Goal: Task Accomplishment & Management: Use online tool/utility

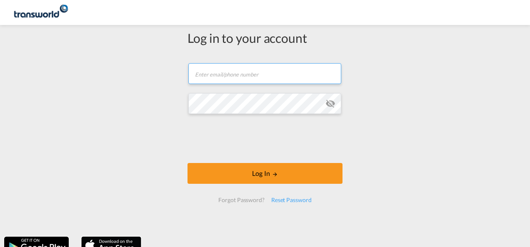
click at [222, 78] on input "text" at bounding box center [264, 73] width 153 height 21
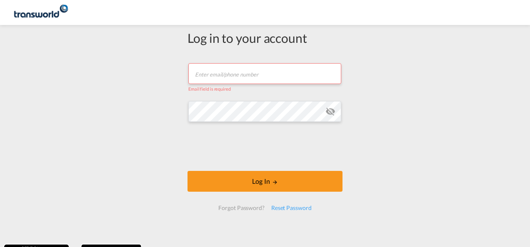
click at [147, 95] on div "Log in to your account Email field is required Password field is required Log I…" at bounding box center [265, 135] width 530 height 212
click at [224, 69] on input "text" at bounding box center [264, 73] width 153 height 21
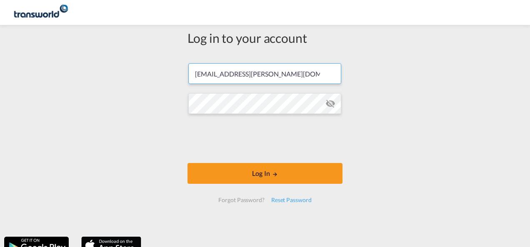
click at [260, 80] on input "[EMAIL_ADDRESS][PERSON_NAME][DOMAIN_NAME]" at bounding box center [264, 73] width 153 height 21
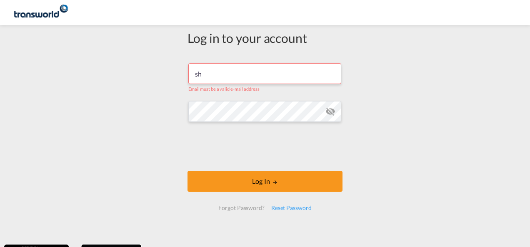
type input "s"
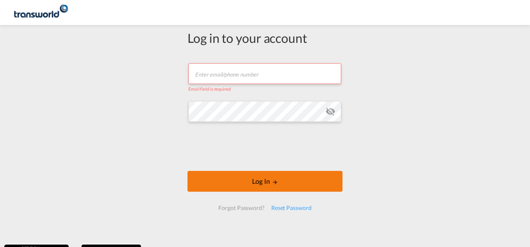
paste input "1885180275"
type input "1885180275"
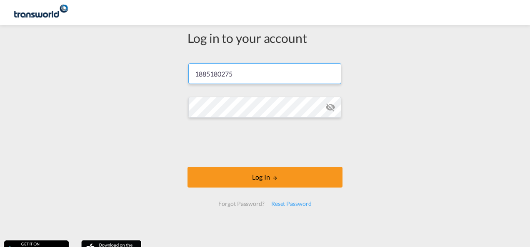
click at [221, 77] on input "1885180275" at bounding box center [264, 73] width 153 height 21
paste input "[PERSON_NAME][EMAIL_ADDRESS][PERSON_NAME][DOMAIN_NAME]"
type input "[PERSON_NAME][EMAIL_ADDRESS][PERSON_NAME][DOMAIN_NAME]"
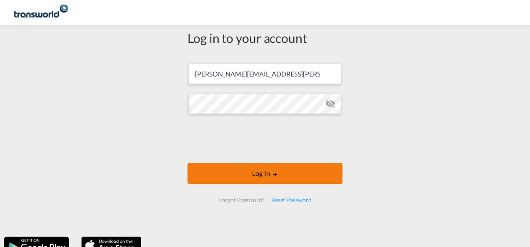
click at [219, 179] on button "Log In" at bounding box center [264, 173] width 155 height 21
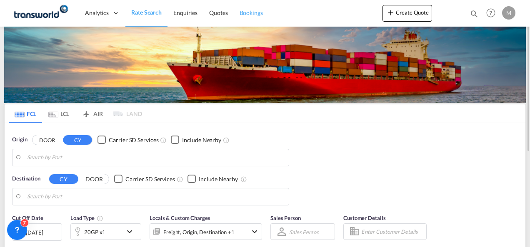
click at [254, 10] on span "Bookings" at bounding box center [250, 12] width 23 height 7
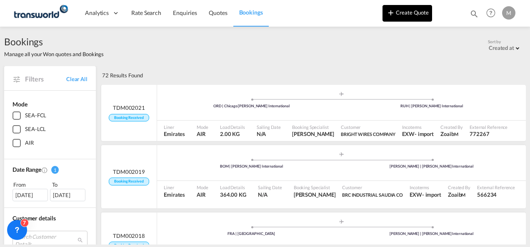
click at [406, 17] on button "Create Quote" at bounding box center [407, 13] width 50 height 17
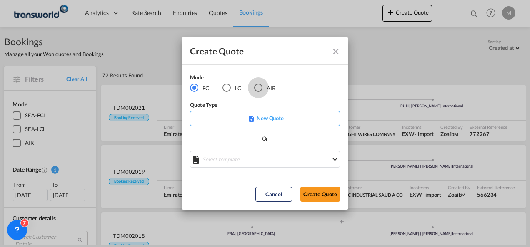
click at [259, 90] on div "AIR" at bounding box center [258, 88] width 8 height 8
click at [315, 195] on button "Create Quote" at bounding box center [320, 194] width 40 height 15
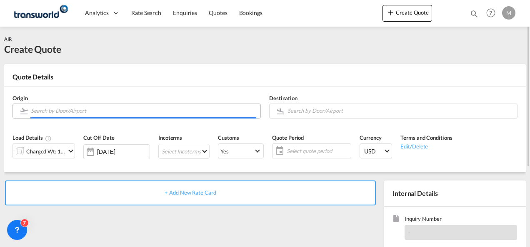
click at [100, 112] on input "Search by Door/Airport" at bounding box center [143, 111] width 225 height 15
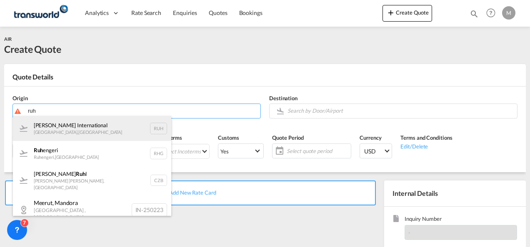
click at [103, 127] on div "[PERSON_NAME] International [GEOGRAPHIC_DATA] , [GEOGRAPHIC_DATA] RUH" at bounding box center [92, 128] width 158 height 25
type input "[PERSON_NAME] International, [GEOGRAPHIC_DATA], RUH"
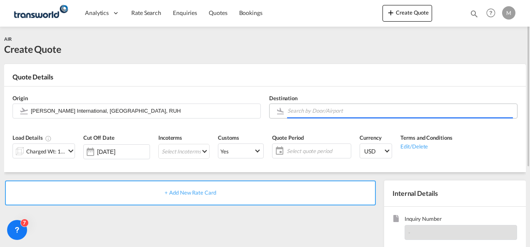
click at [303, 104] on input "Search by Door/Airport" at bounding box center [399, 111] width 225 height 15
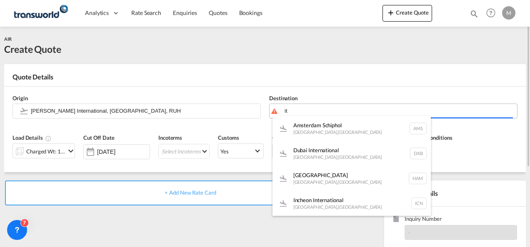
type input "i"
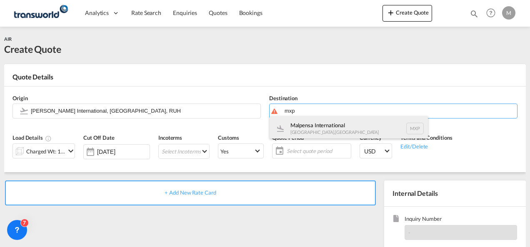
click at [318, 125] on div "Malpensa International [GEOGRAPHIC_DATA] , [GEOGRAPHIC_DATA] MXP" at bounding box center [348, 128] width 158 height 25
type input "Malpensa International, [GEOGRAPHIC_DATA], MXP"
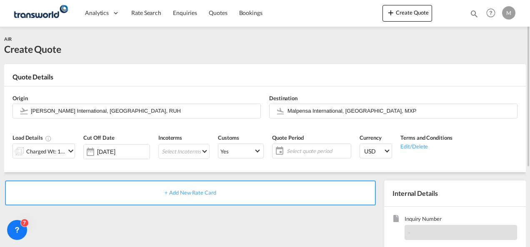
click at [177, 87] on div "Origin [PERSON_NAME] International, [GEOGRAPHIC_DATA], [GEOGRAPHIC_DATA] Destin…" at bounding box center [264, 107] width 513 height 40
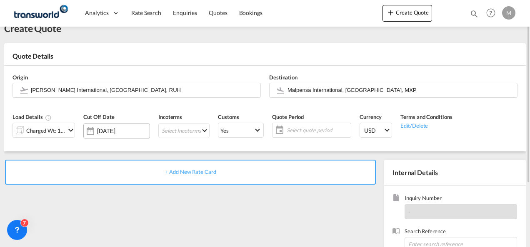
scroll to position [22, 0]
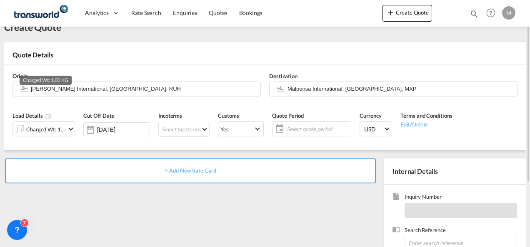
click at [42, 130] on div "Charged Wt: 1.00 KG" at bounding box center [45, 130] width 39 height 12
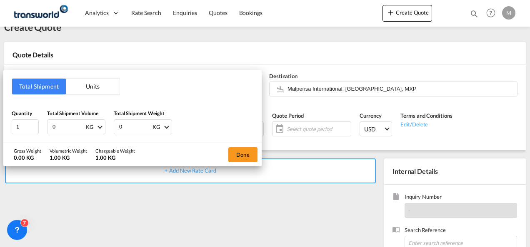
click at [71, 130] on input "0" at bounding box center [68, 127] width 33 height 14
type input "7.5"
click at [152, 127] on div "KG" at bounding box center [156, 127] width 8 height 7
click at [133, 128] on md-backdrop at bounding box center [265, 123] width 530 height 247
click at [133, 128] on input "0" at bounding box center [134, 127] width 33 height 14
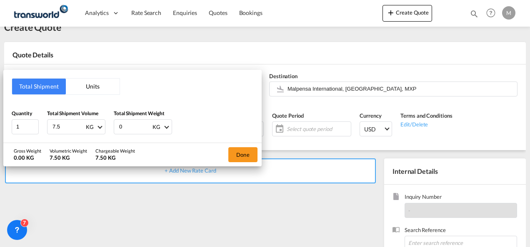
click at [133, 128] on input "0" at bounding box center [134, 127] width 33 height 14
type input "7.5"
click at [236, 151] on button "Done" at bounding box center [242, 154] width 29 height 15
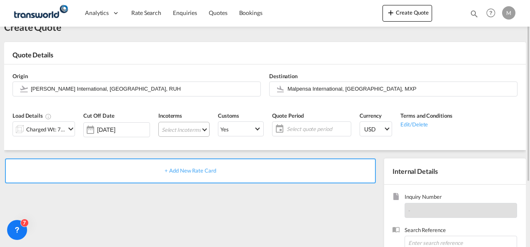
click at [188, 134] on md-select "Select Incoterms DAP - import Delivered at Place DAP - export Delivered at Plac…" at bounding box center [183, 129] width 51 height 15
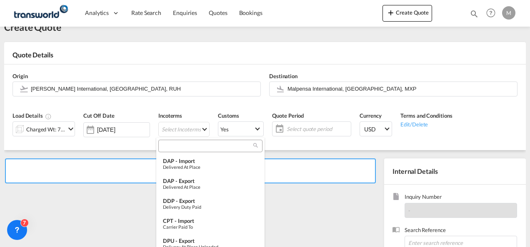
click at [194, 148] on input "search" at bounding box center [207, 146] width 92 height 7
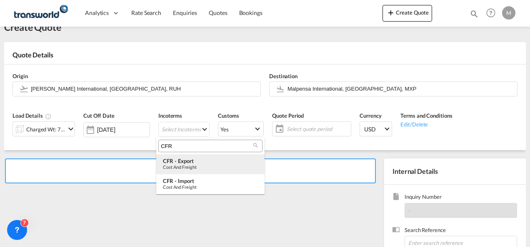
type input "CFR"
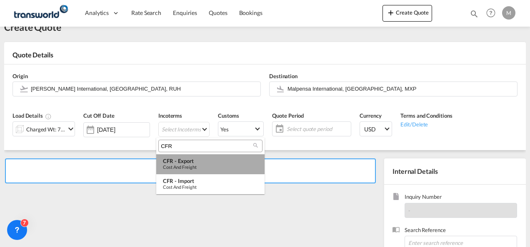
click at [196, 158] on div "CFR - export" at bounding box center [210, 161] width 95 height 7
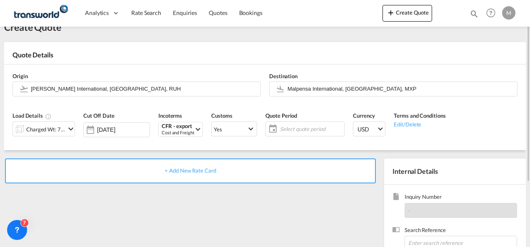
click at [304, 122] on div "Select quote period Select quote period September January February March April …" at bounding box center [304, 129] width 79 height 15
click at [305, 130] on span "Select quote period" at bounding box center [311, 128] width 62 height 7
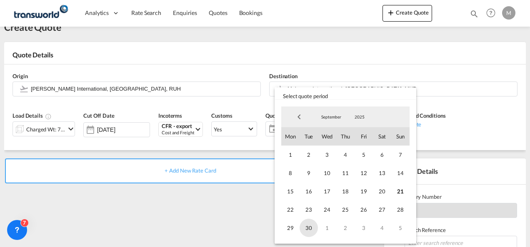
click at [313, 233] on span "30" at bounding box center [308, 228] width 18 height 18
click at [308, 221] on span "30" at bounding box center [308, 228] width 18 height 18
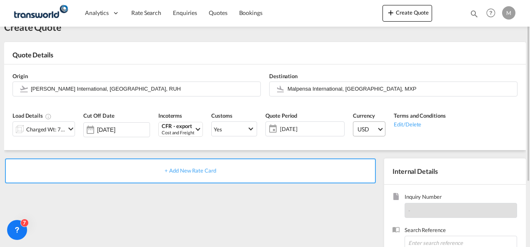
click at [378, 130] on span "Select Currency: $ USDUnited States Dollar" at bounding box center [380, 128] width 5 height 5
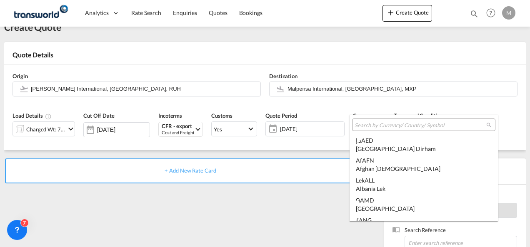
scroll to position [2875, 0]
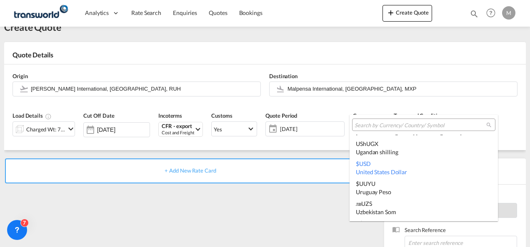
click at [372, 126] on input "search" at bounding box center [420, 125] width 132 height 7
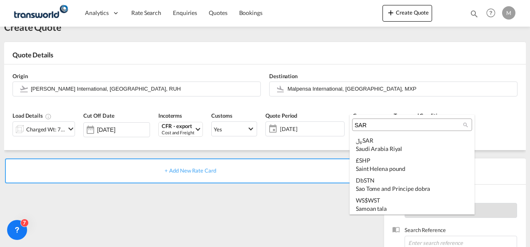
scroll to position [0, 0]
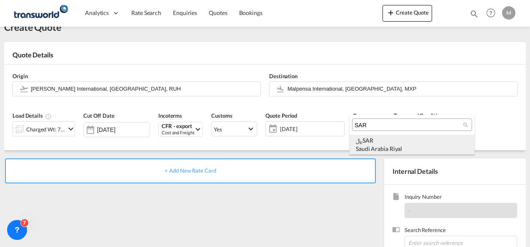
type input "SAR"
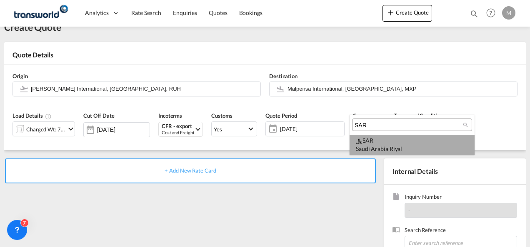
click at [380, 139] on div "﷼ SAR [GEOGRAPHIC_DATA] Riyal" at bounding box center [412, 145] width 112 height 16
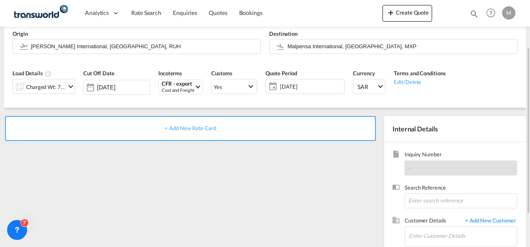
scroll to position [67, 0]
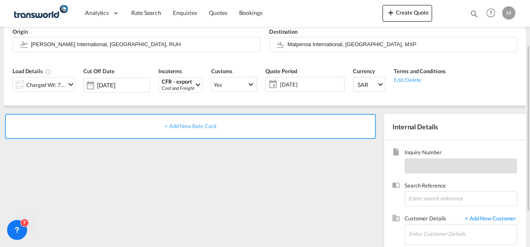
click at [173, 126] on span "+ Add New Rate Card" at bounding box center [189, 126] width 51 height 7
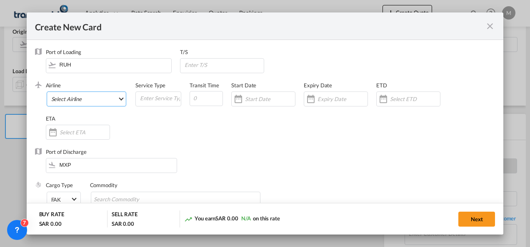
click at [87, 93] on md-select "Select Airline AIR EXPRESS S.A. (1166- / -) CMA CGM Air Cargo (1140-2C / -) DDW…" at bounding box center [87, 99] width 80 height 15
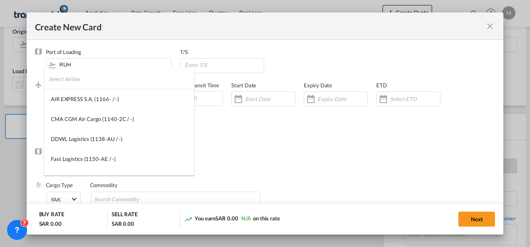
type md-option "1166-"
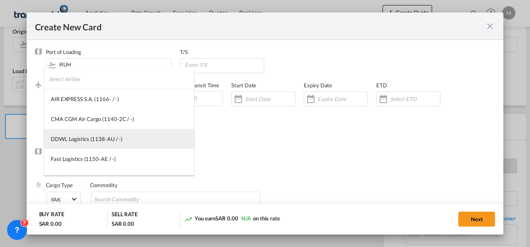
type md-option "1138-AU"
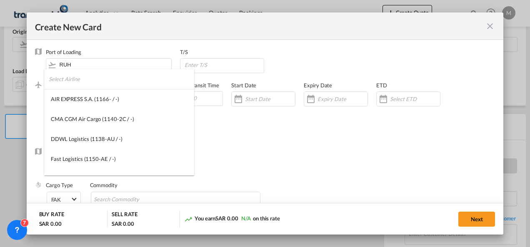
click at [86, 88] on input "search" at bounding box center [121, 79] width 145 height 20
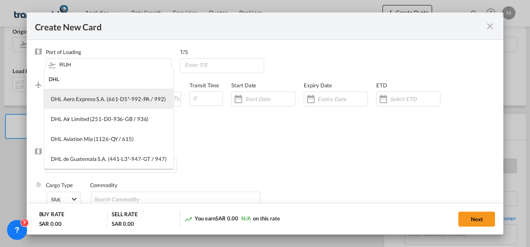
type input "DHL"
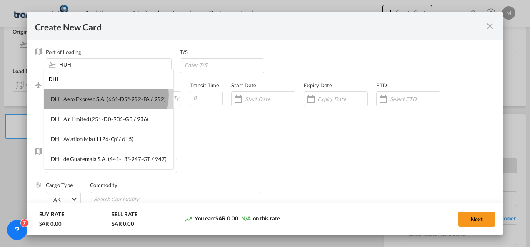
click at [102, 96] on div "DHL Aero Expreso S.A. (661-D5*-992-PA / 992)" at bounding box center [108, 98] width 115 height 7
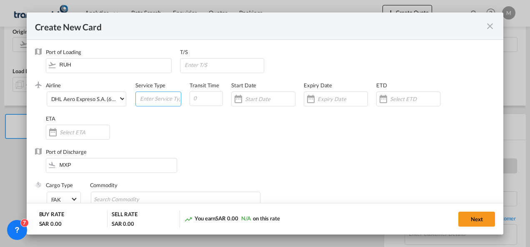
click at [162, 103] on input "Create New CardPort ..." at bounding box center [160, 98] width 42 height 12
click at [202, 128] on div "Airline DHL Aero Expreso S.A. (661-D5*-992-PA / 992) (- / -) Service Type Trans…" at bounding box center [270, 115] width 449 height 67
click at [249, 104] on div "Create New CardPort ..." at bounding box center [263, 99] width 64 height 15
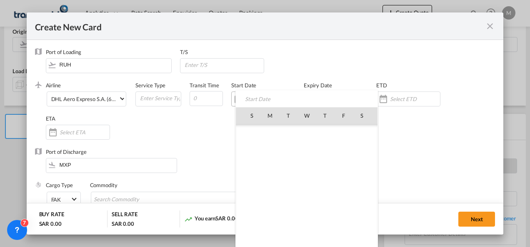
scroll to position [192909, 0]
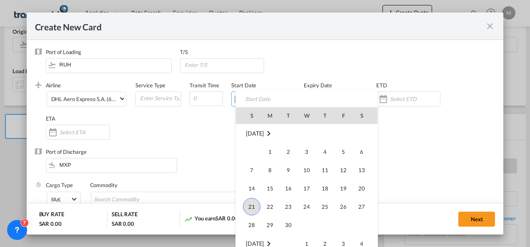
click at [252, 208] on span "21" at bounding box center [251, 206] width 17 height 17
type input "[DATE]"
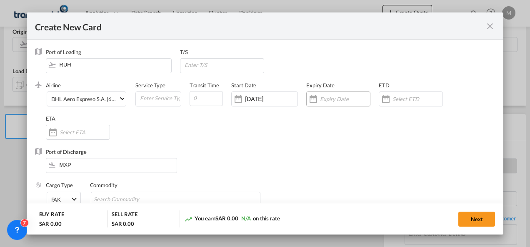
click at [336, 101] on input "Create New CardPort ..." at bounding box center [345, 99] width 50 height 7
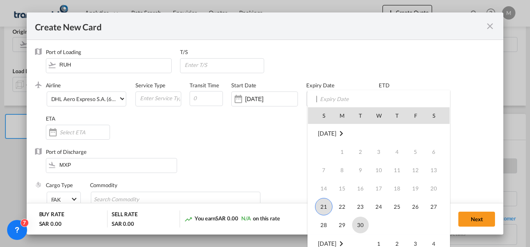
click at [359, 220] on span "30" at bounding box center [360, 225] width 17 height 17
type input "[DATE]"
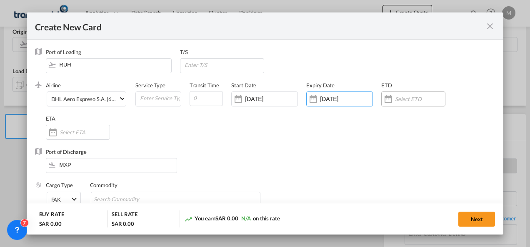
click at [401, 92] on div "Create New CardPort ..." at bounding box center [413, 99] width 64 height 15
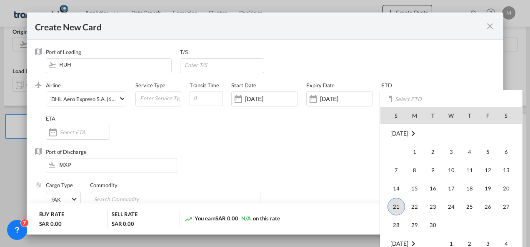
click at [327, 165] on div at bounding box center [265, 123] width 530 height 247
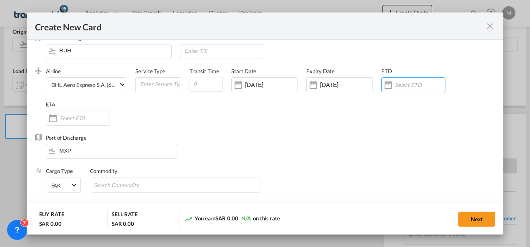
scroll to position [0, 0]
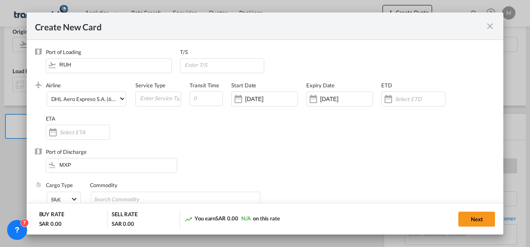
drag, startPoint x: 170, startPoint y: 121, endPoint x: 140, endPoint y: 142, distance: 37.1
click at [140, 142] on div "Airline DHL Aero Expreso S.A. (661-D5*-992-PA / 992) (- / -) Service Type Trans…" at bounding box center [270, 115] width 449 height 67
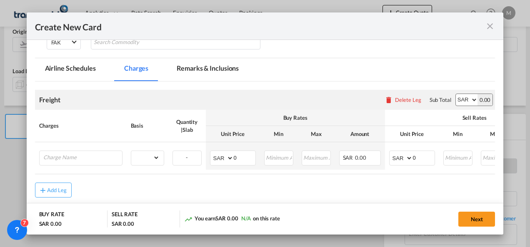
scroll to position [157, 0]
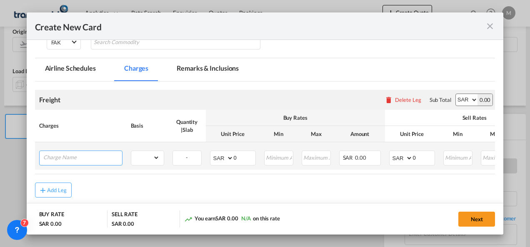
click at [85, 157] on input "Charge Name" at bounding box center [82, 157] width 79 height 12
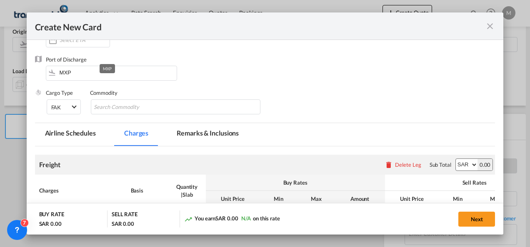
scroll to position [92, 0]
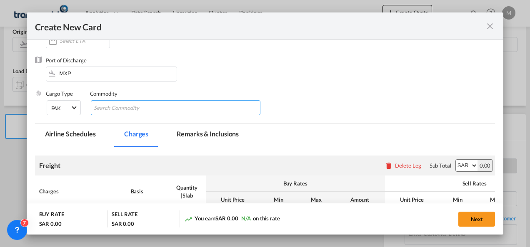
click at [135, 111] on input "Chips input." at bounding box center [132, 108] width 76 height 13
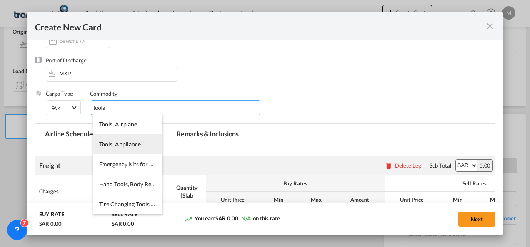
type input "tools"
click at [138, 143] on span "Tools, Appliance" at bounding box center [120, 144] width 42 height 7
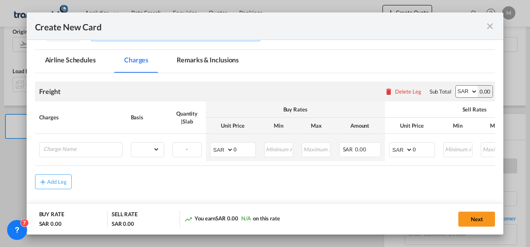
scroll to position [165, 0]
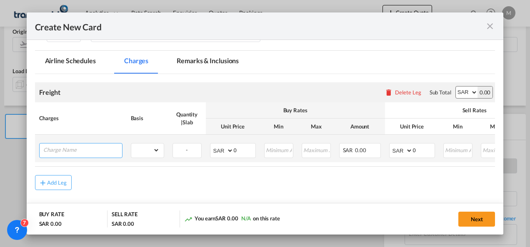
click at [69, 151] on input "Charge Name" at bounding box center [82, 150] width 79 height 12
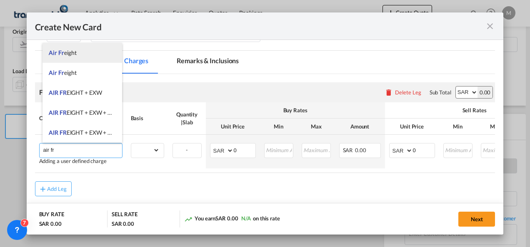
click at [67, 55] on span "Air Fr eight" at bounding box center [63, 52] width 28 height 7
type input "Air Freight"
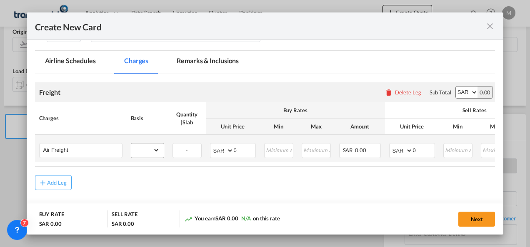
click at [160, 157] on div "gross_weight volumetric_weight per_shipment per_bl per_km % on air freight per_…" at bounding box center [147, 150] width 33 height 15
click at [157, 154] on select "gross_weight volumetric_weight per_shipment per_bl per_km % on air freight per_…" at bounding box center [145, 150] width 28 height 13
select select "per_shipment"
click at [131, 144] on select "gross_weight volumetric_weight per_shipment per_bl per_km % on air freight per_…" at bounding box center [145, 150] width 28 height 13
click at [238, 152] on input "0" at bounding box center [245, 150] width 22 height 12
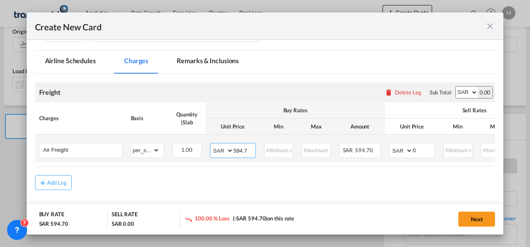
type input "594.7"
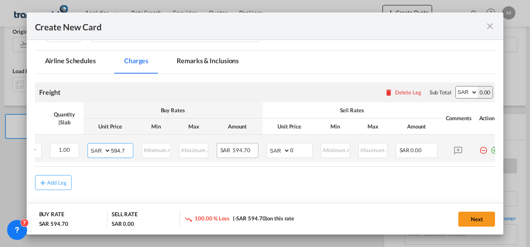
scroll to position [0, 123]
click at [288, 148] on select "AED AFN ALL AMD ANG AOA ARS AUD AWG AZN BAM BBD BDT BGN BHD BIF BMD BND BOB BRL…" at bounding box center [279, 151] width 22 height 12
click at [295, 149] on input "0" at bounding box center [301, 150] width 22 height 12
click at [328, 155] on input "Create New CardPort ..." at bounding box center [335, 150] width 28 height 12
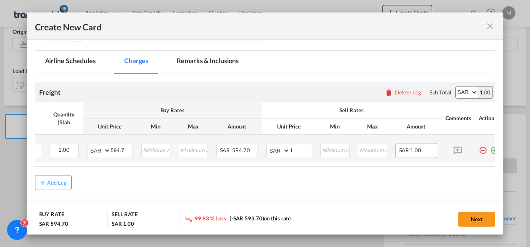
click at [419, 150] on span "1.00" at bounding box center [415, 150] width 11 height 7
click at [302, 151] on input "1" at bounding box center [301, 150] width 22 height 12
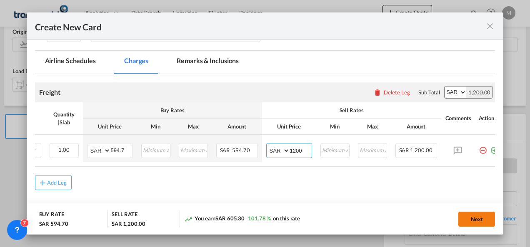
type input "1200"
click at [478, 217] on button "Next" at bounding box center [476, 219] width 37 height 15
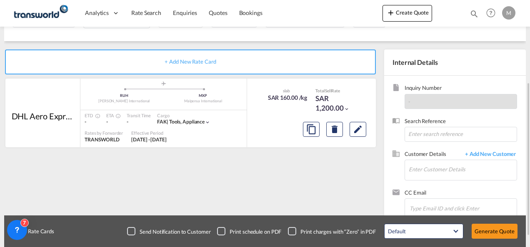
scroll to position [132, 0]
click at [431, 132] on input at bounding box center [460, 134] width 112 height 15
paste input "TWLCT_640"
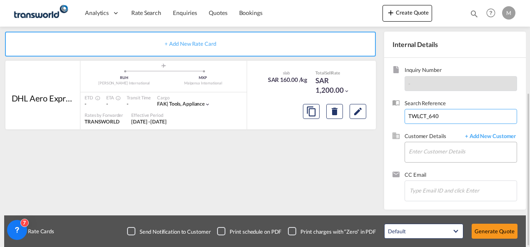
type input "TWLCT_640"
click at [410, 152] on input "Enter Customer Details" at bounding box center [463, 151] width 108 height 19
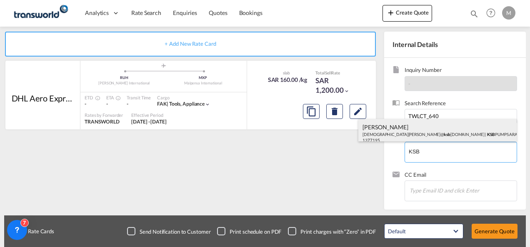
click at [415, 132] on div "[PERSON_NAME] [PERSON_NAME]@ ksb [DOMAIN_NAME] | KSB PUMPS ARABIA LTD CO | 1377…" at bounding box center [437, 133] width 158 height 28
type input "KSB PUMPS ARABIA LTD CO, [PERSON_NAME], [PERSON_NAME][EMAIL_ADDRESS][DOMAIN_NAM…"
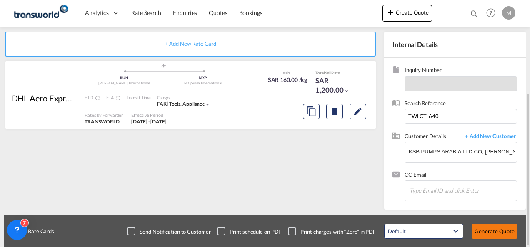
click at [490, 232] on button "Generate Quote" at bounding box center [494, 231] width 46 height 15
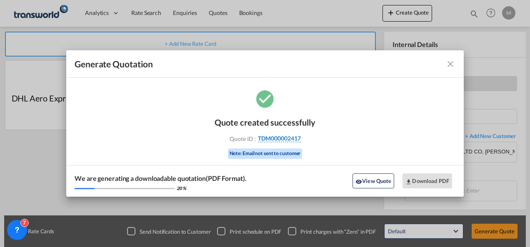
click at [268, 137] on span "TDM000002417" at bounding box center [279, 138] width 43 height 7
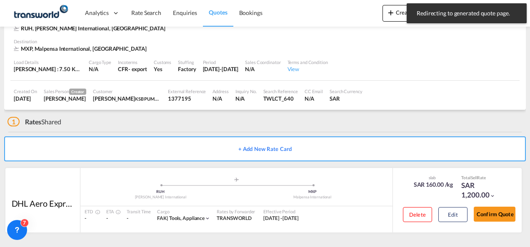
scroll to position [51, 0]
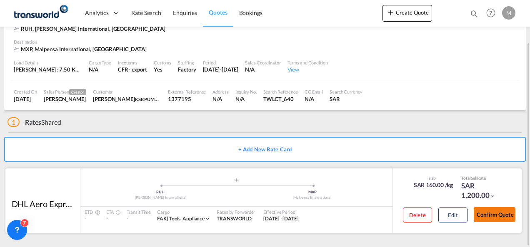
click at [498, 214] on button "Confirm Quote" at bounding box center [495, 214] width 42 height 15
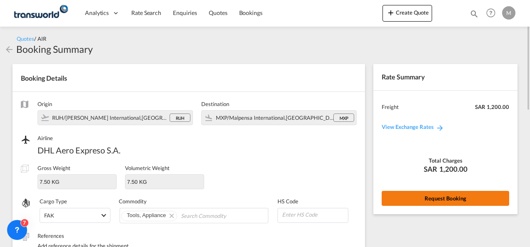
click at [425, 194] on button "Request Booking" at bounding box center [444, 198] width 127 height 15
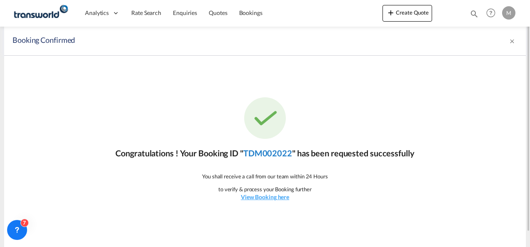
click at [264, 155] on link "TDM002022" at bounding box center [267, 153] width 49 height 10
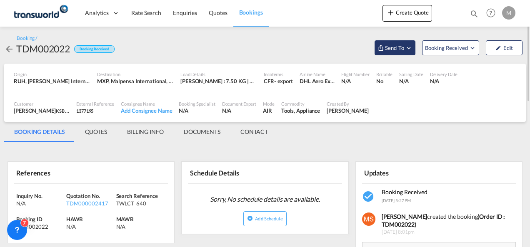
click at [404, 52] on button "Send To" at bounding box center [394, 47] width 41 height 15
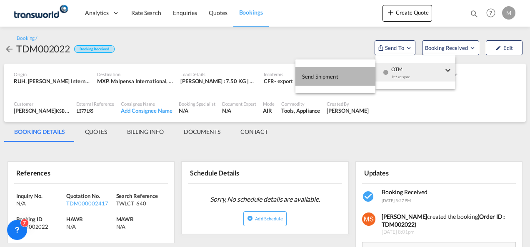
click at [344, 82] on button "Send Shipment" at bounding box center [335, 76] width 80 height 19
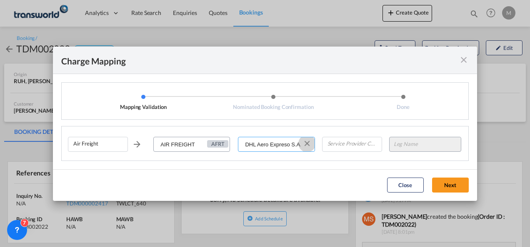
click at [308, 143] on button "Clear Input" at bounding box center [307, 143] width 12 height 12
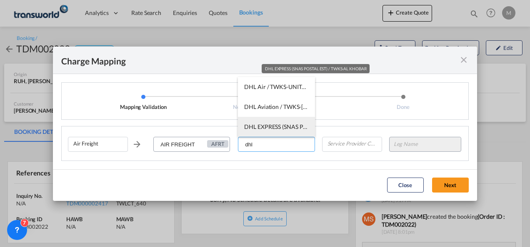
click at [282, 124] on span "DHL EXPRESS (SNAS POSTAL EST) / TWKS-AL KHOBAR" at bounding box center [316, 126] width 144 height 7
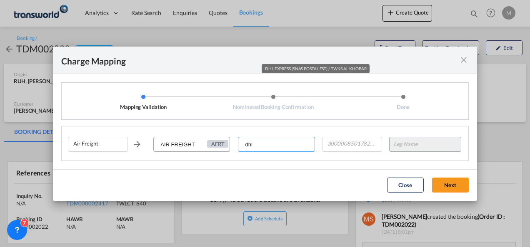
type input "DHL EXPRESS (SNAS POSTAL EST) / TWKS-AL KHOBAR"
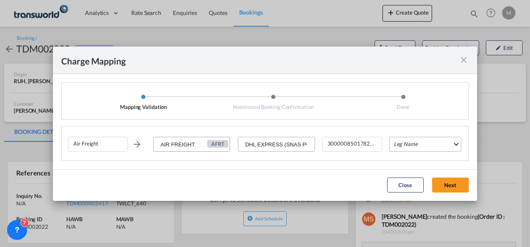
click at [435, 142] on md-select "Leg Name HANDLING ORIGIN HANDLING DESTINATION OTHERS TL PICK UP CUSTOMS ORIGIN …" at bounding box center [425, 144] width 72 height 15
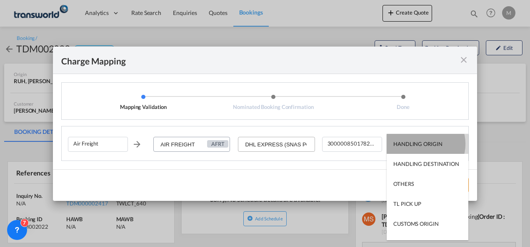
click at [422, 144] on div "HANDLING ORIGIN" at bounding box center [417, 143] width 49 height 7
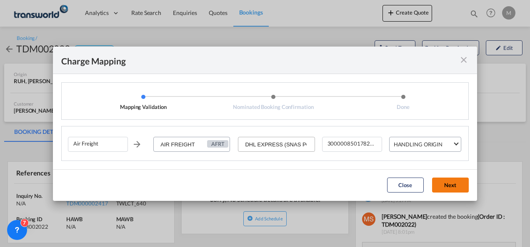
click at [457, 188] on button "Next" at bounding box center [450, 185] width 37 height 15
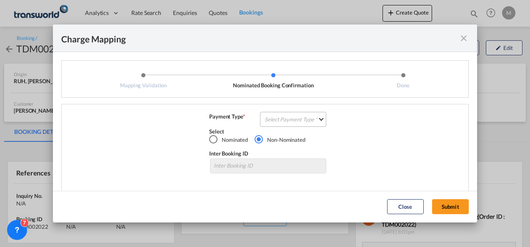
click at [297, 119] on md-select "Select Payment Type COLLECT PREPAID" at bounding box center [293, 119] width 66 height 15
click at [269, 122] on div "COLLECT" at bounding box center [274, 119] width 24 height 7
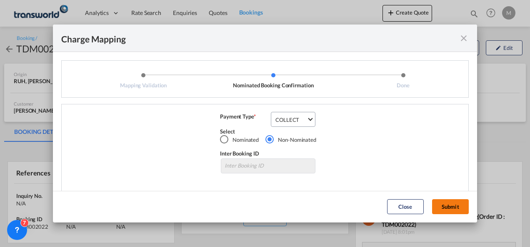
click at [450, 209] on button "Submit" at bounding box center [450, 206] width 37 height 15
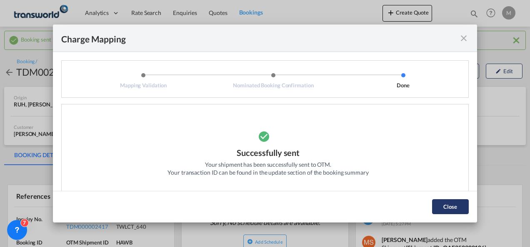
click at [461, 202] on button "Close" at bounding box center [450, 206] width 37 height 15
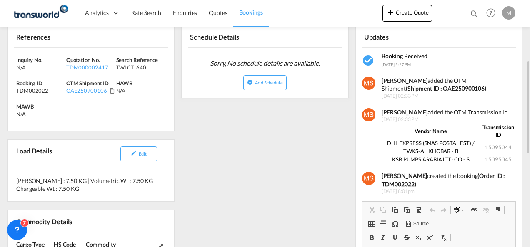
scroll to position [159, 0]
click at [111, 88] on md-icon "Click to Copy" at bounding box center [112, 91] width 6 height 6
click at [110, 90] on md-icon "Copied!" at bounding box center [112, 91] width 6 height 6
click at [110, 90] on md-icon "Click to Copy" at bounding box center [112, 91] width 6 height 6
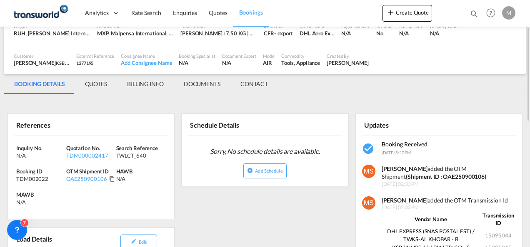
scroll to position [71, 0]
